Goal: Information Seeking & Learning: Learn about a topic

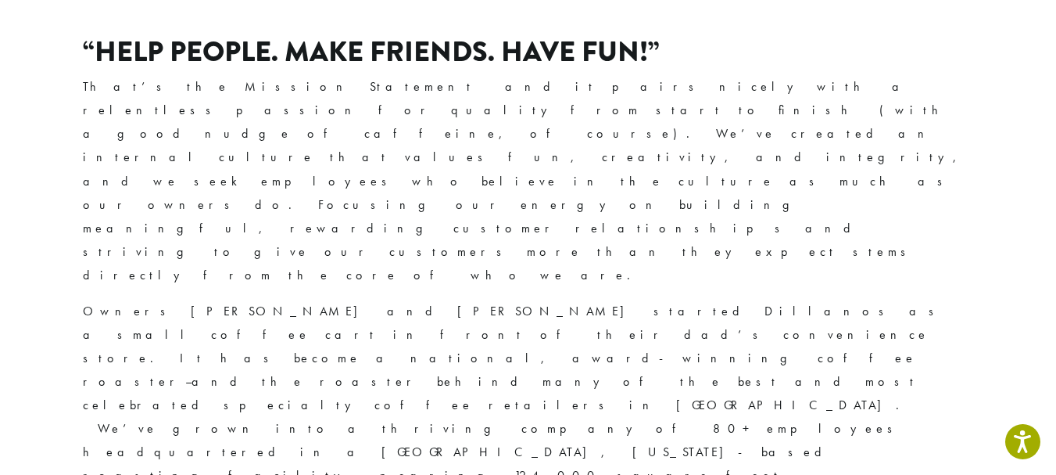
scroll to position [377, 0]
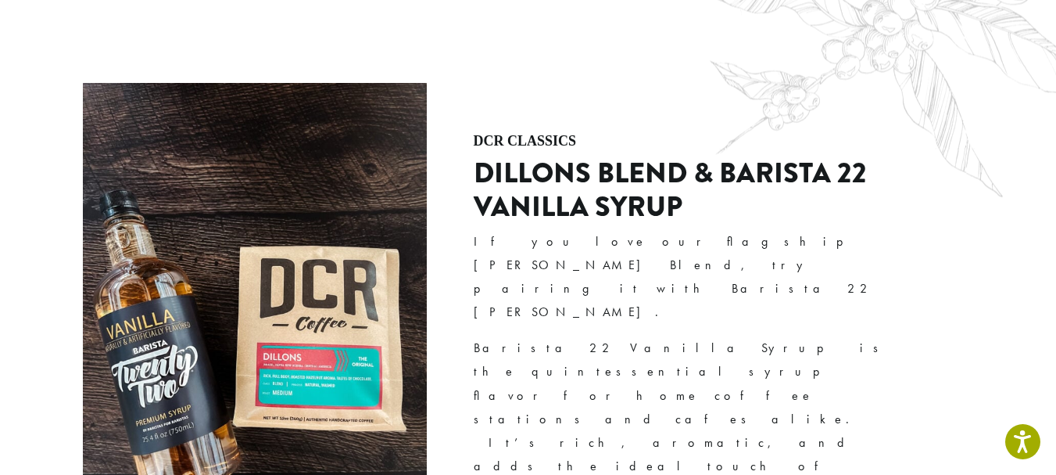
scroll to position [4419, 0]
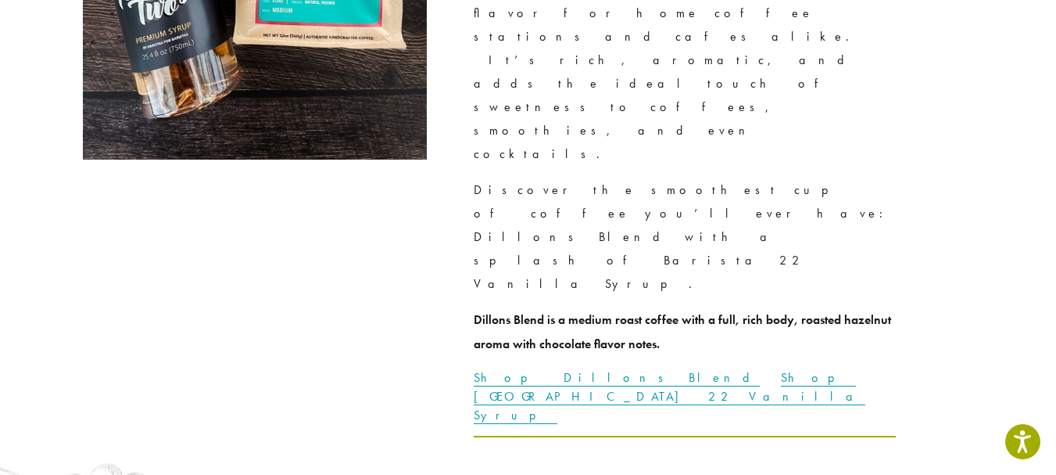
scroll to position [4419, 0]
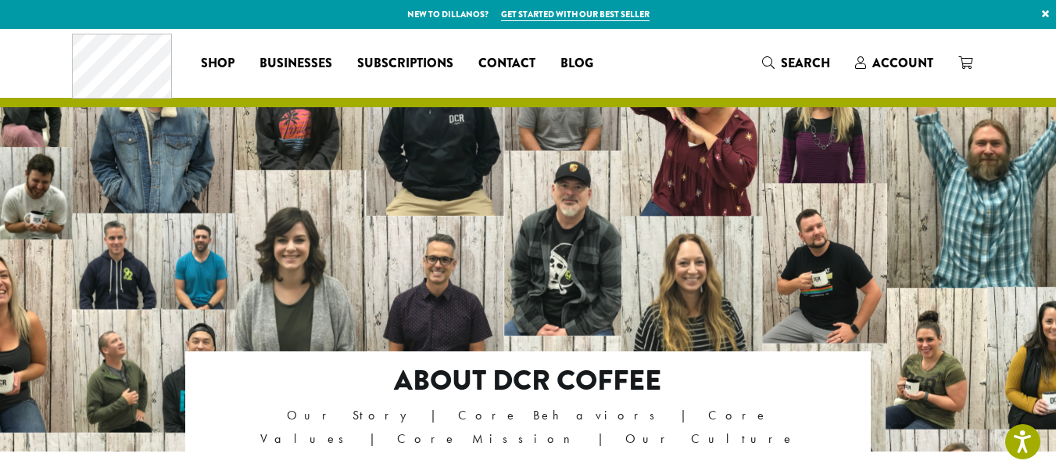
click at [332, 274] on div at bounding box center [528, 268] width 1056 height 479
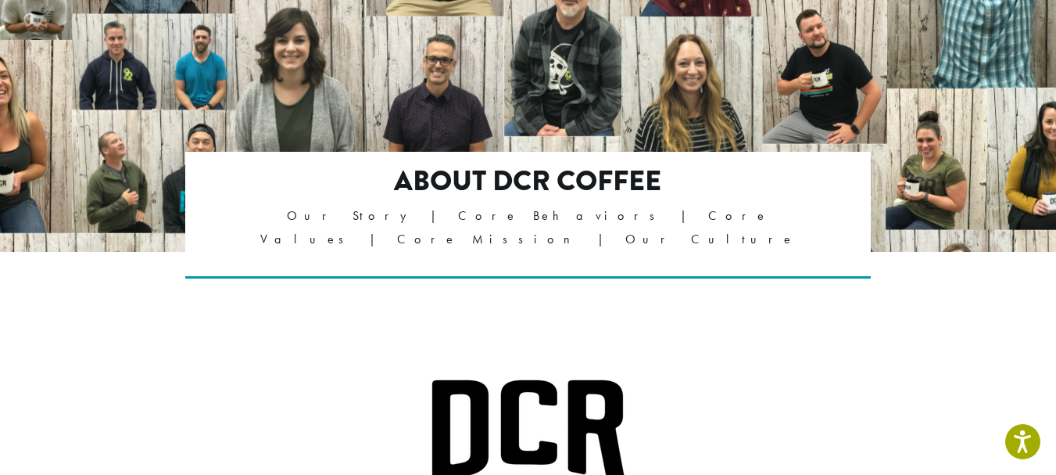
scroll to position [78, 0]
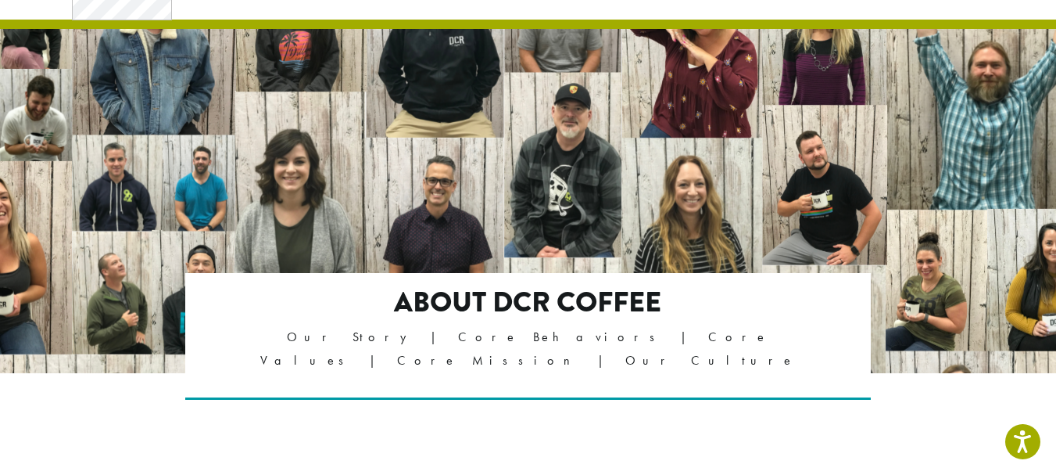
click at [134, 301] on div "About DCR Coffee Our Story | Core Behaviors | Core Values | Core Mission | Our …" at bounding box center [528, 349] width 915 height 152
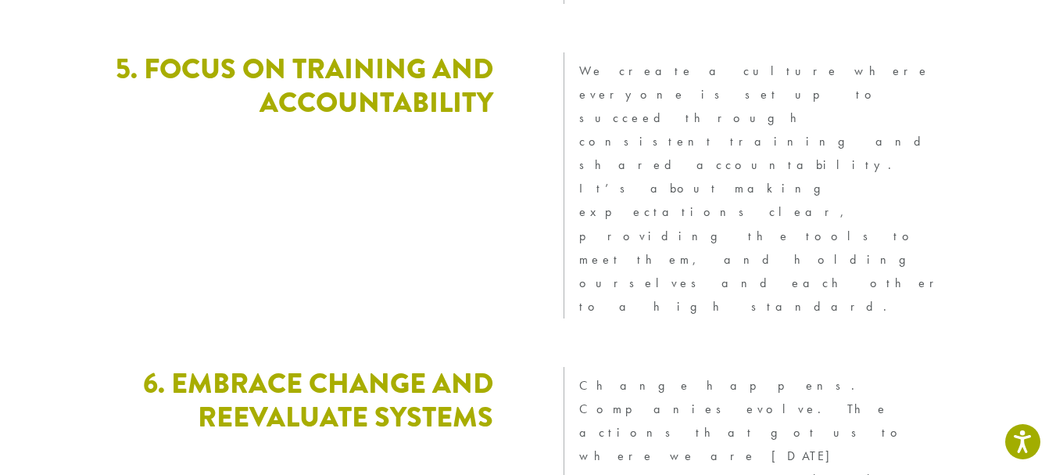
scroll to position [4490, 0]
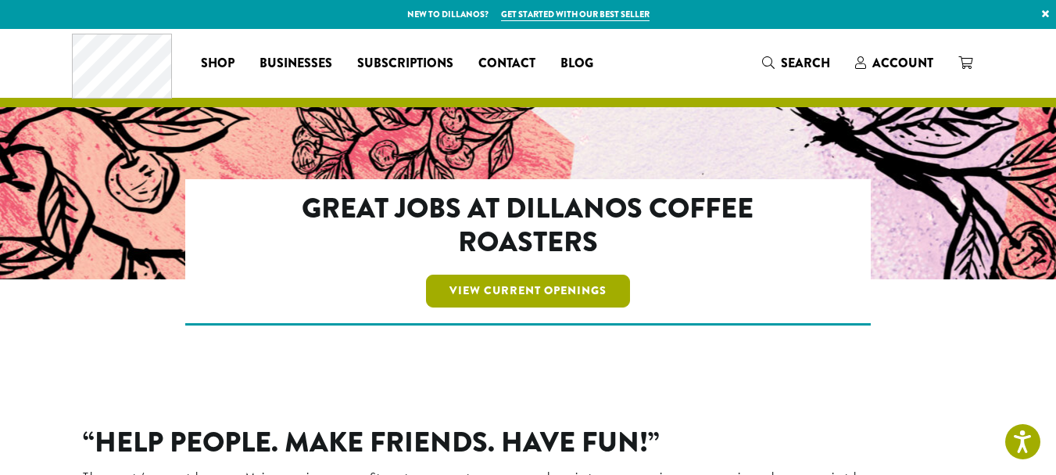
click at [561, 303] on link "View Current Openings" at bounding box center [528, 290] width 204 height 33
